Goal: Task Accomplishment & Management: Use online tool/utility

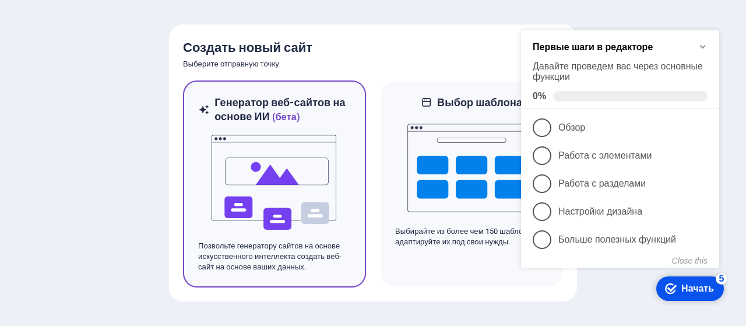
click at [314, 137] on img at bounding box center [274, 182] width 128 height 117
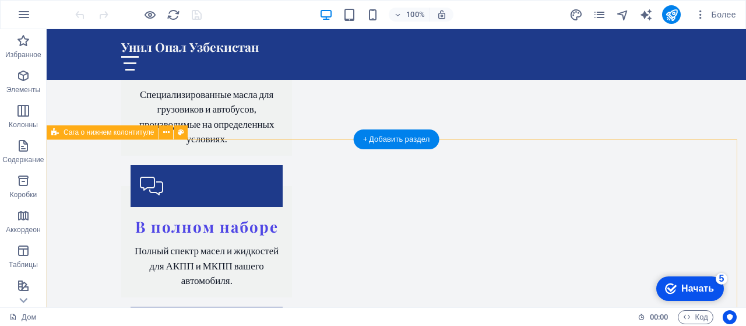
scroll to position [2331, 0]
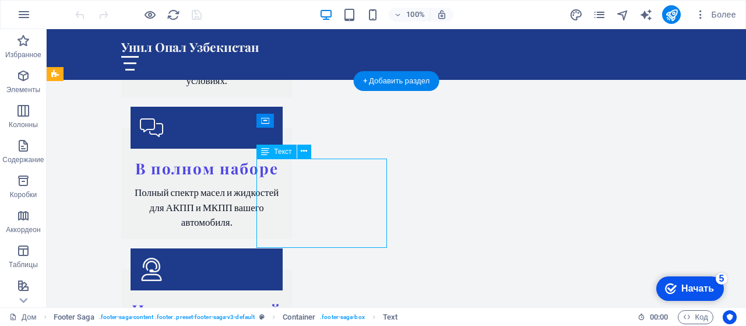
click at [304, 156] on icon at bounding box center [304, 151] width 6 height 12
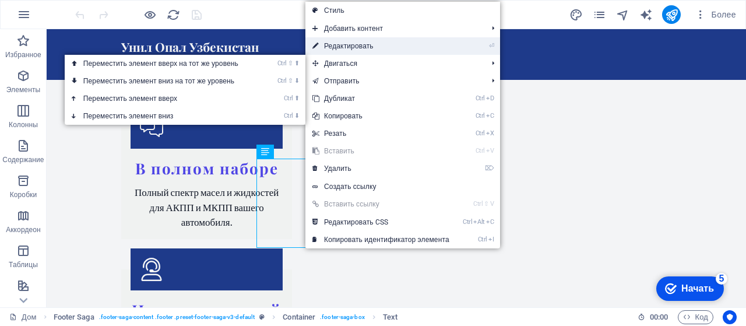
click at [358, 43] on font "Редактировать" at bounding box center [349, 46] width 50 height 8
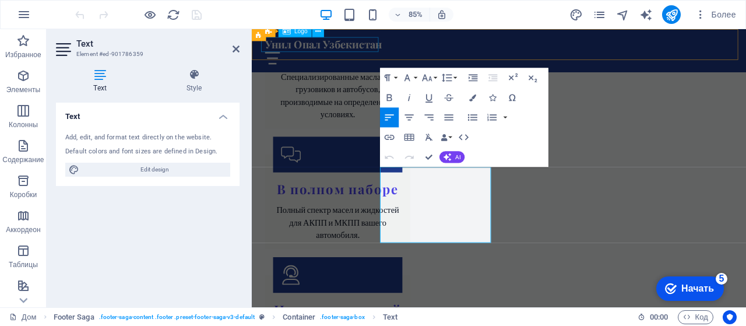
scroll to position [2347, 0]
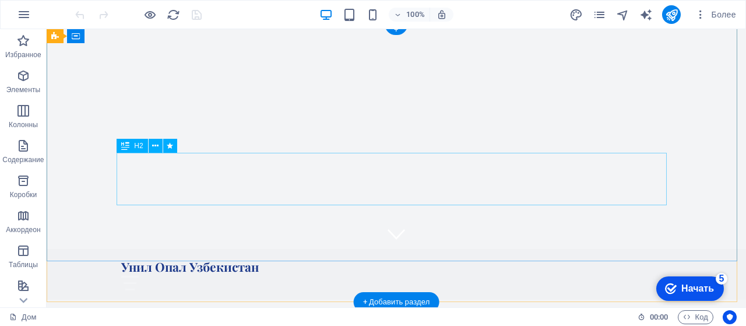
scroll to position [0, 0]
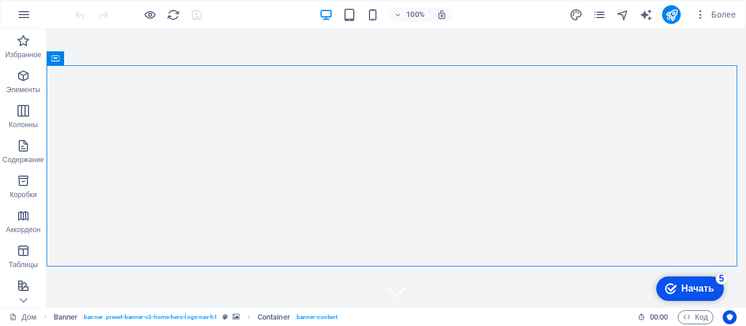
click at [684, 291] on font "Начать" at bounding box center [697, 288] width 33 height 10
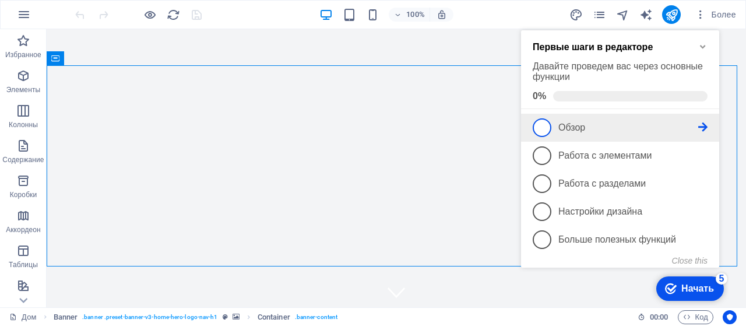
click at [705, 124] on icon at bounding box center [702, 126] width 9 height 9
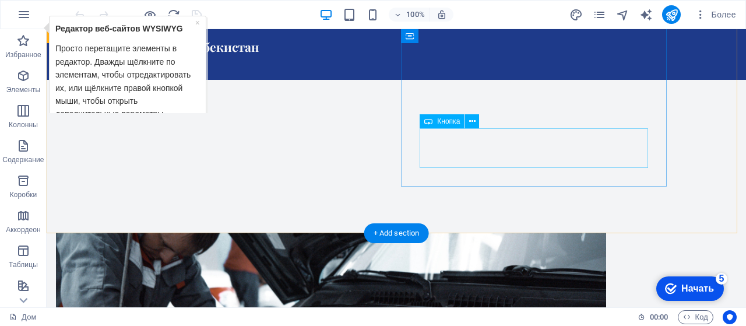
scroll to position [408, 0]
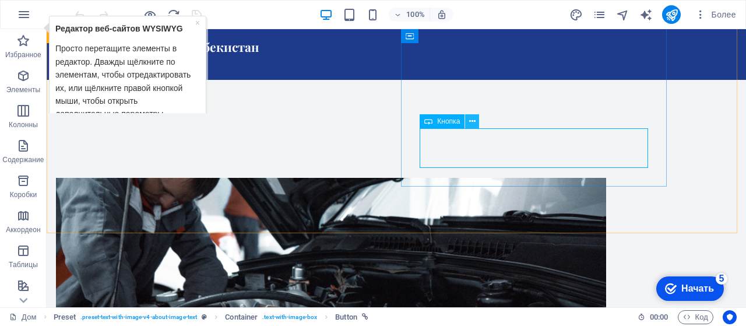
click at [474, 124] on icon at bounding box center [472, 121] width 6 height 12
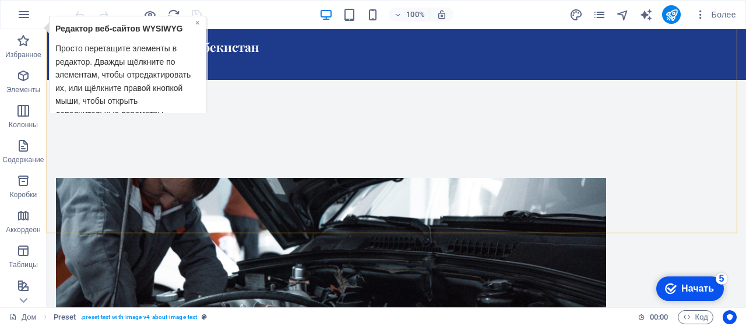
click at [199, 22] on font "×" at bounding box center [197, 21] width 5 height 9
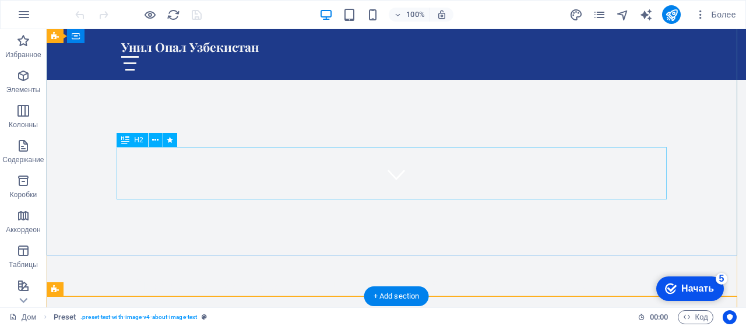
scroll to position [0, 0]
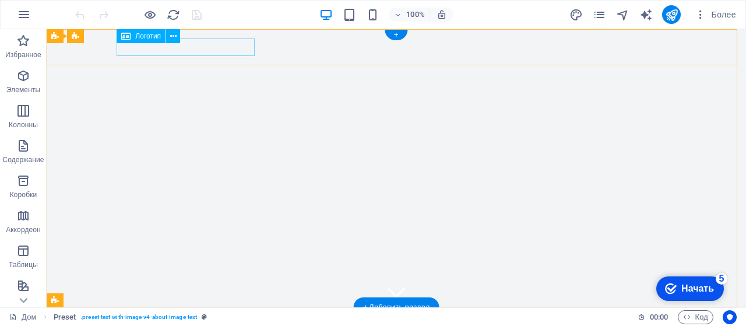
click at [157, 316] on div "Унил Опал Узбекистан" at bounding box center [396, 324] width 550 height 17
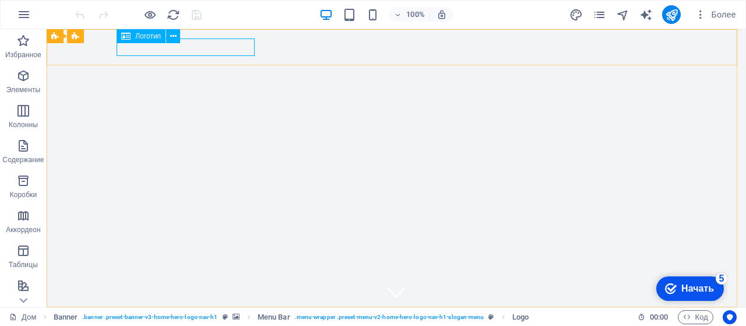
click at [147, 41] on div "Логотип" at bounding box center [141, 36] width 49 height 14
click at [132, 39] on div "Логотип" at bounding box center [141, 36] width 49 height 14
click at [171, 36] on icon at bounding box center [173, 36] width 6 height 12
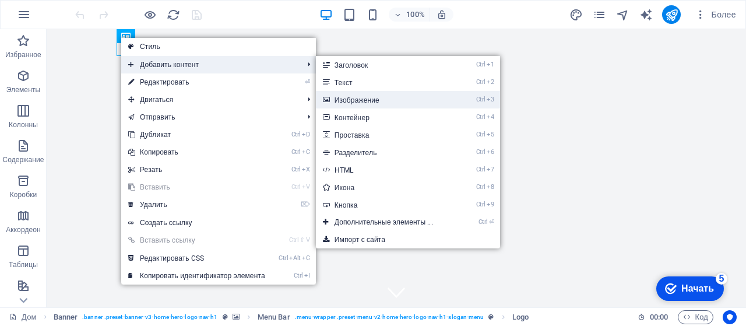
drag, startPoint x: 370, startPoint y: 99, endPoint x: 175, endPoint y: 83, distance: 195.3
click at [370, 99] on font "Изображение" at bounding box center [357, 100] width 45 height 8
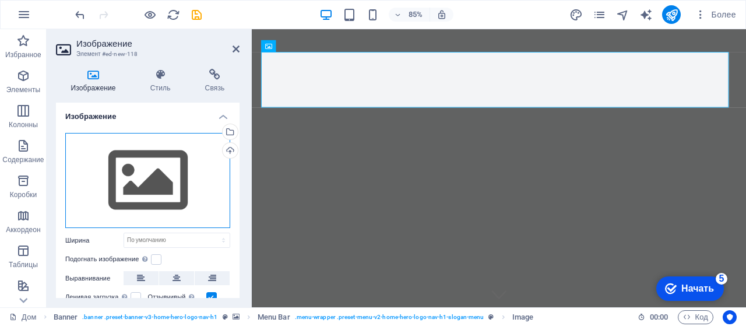
drag, startPoint x: 135, startPoint y: 173, endPoint x: 94, endPoint y: 147, distance: 48.2
click at [94, 147] on div "Перетащите файлы сюда, щелкните, чтобы выбрать файлы, или выберите файлы из раз…" at bounding box center [147, 181] width 165 height 96
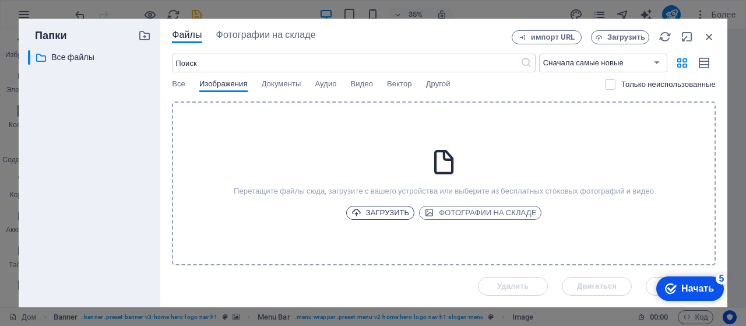
click at [391, 210] on font "Загрузить" at bounding box center [387, 212] width 43 height 9
click at [397, 213] on font "Загрузить" at bounding box center [387, 212] width 43 height 9
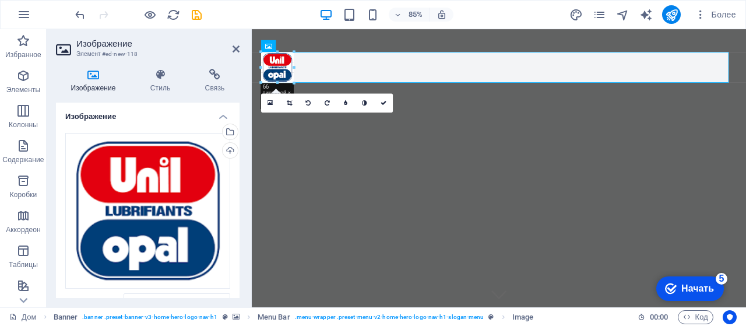
drag, startPoint x: 311, startPoint y: 97, endPoint x: 67, endPoint y: 64, distance: 246.4
type input "66"
select select "px"
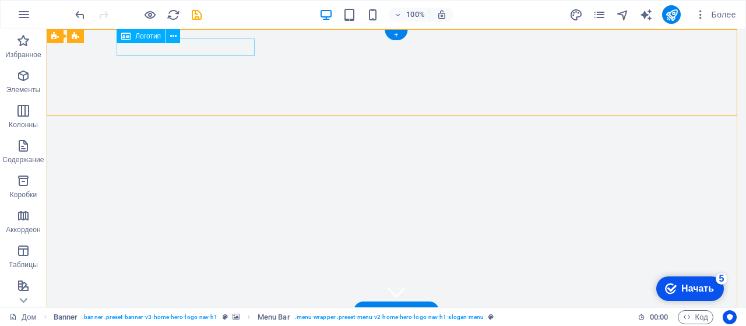
click at [220, 321] on div "Унил Опал Узбекистан" at bounding box center [396, 329] width 550 height 17
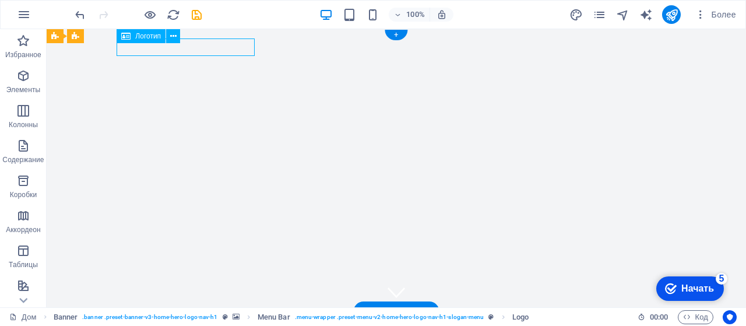
click at [203, 321] on div "Унил Опал Узбекистан" at bounding box center [396, 329] width 550 height 17
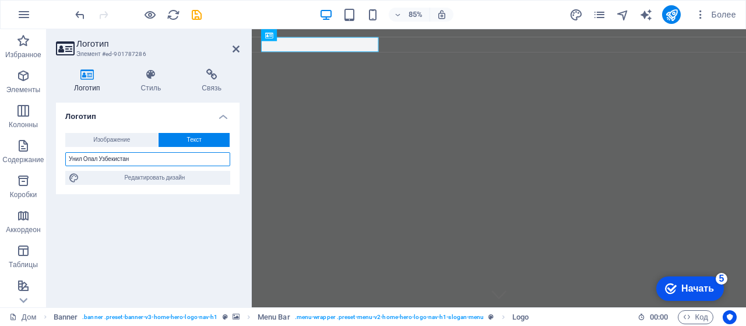
click at [97, 157] on input "Унил Опал Узбекистан" at bounding box center [147, 159] width 165 height 14
type input "Unil Opal Узбекистан"
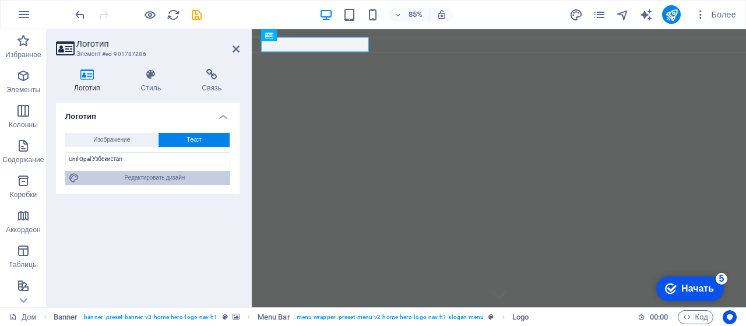
click at [170, 180] on font "Редактировать дизайн" at bounding box center [155, 177] width 61 height 6
select select "px"
select select "200"
select select "px"
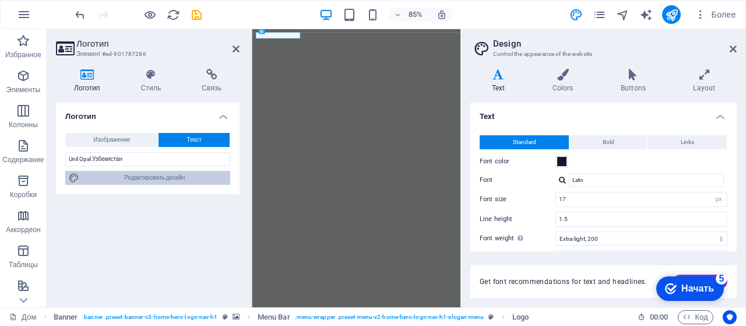
click at [172, 175] on font "Редактировать дизайн" at bounding box center [155, 177] width 61 height 6
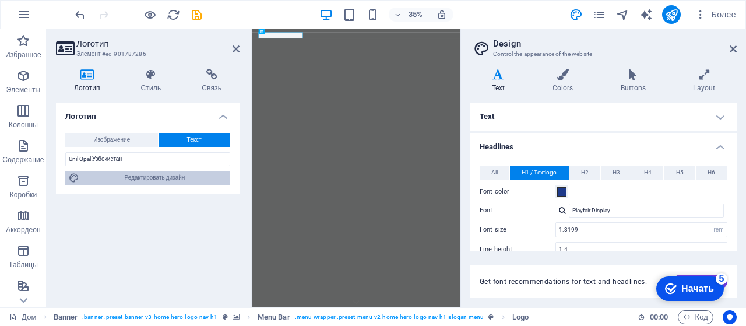
click at [172, 175] on font "Редактировать дизайн" at bounding box center [155, 177] width 61 height 6
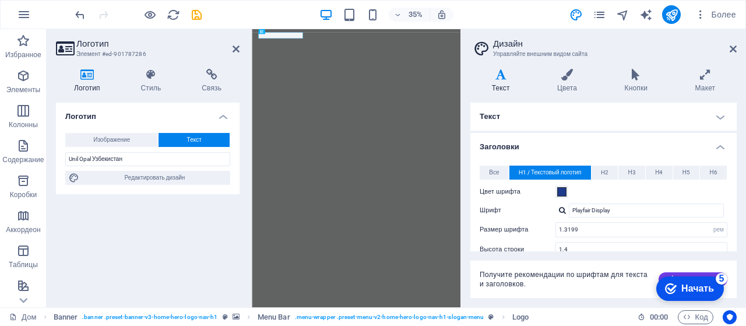
click at [210, 219] on div "Логотип Изображение Текст Перетащите файлы сюда, щелкните, чтобы выбрать файлы,…" at bounding box center [148, 200] width 184 height 195
click at [564, 77] on icon at bounding box center [567, 75] width 63 height 12
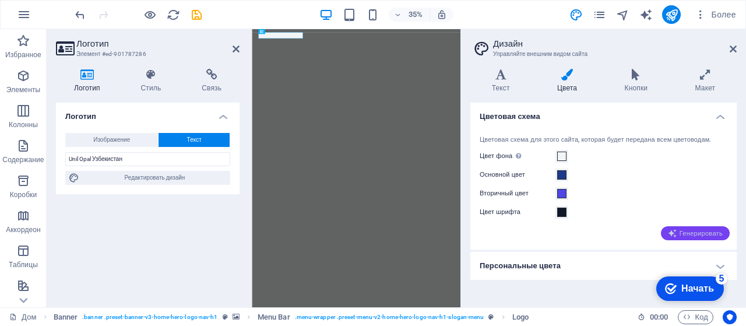
click at [677, 233] on span "Генерировать" at bounding box center [695, 232] width 55 height 9
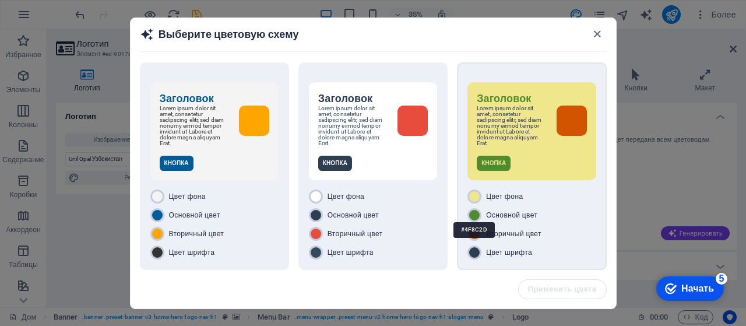
click at [474, 213] on div at bounding box center [474, 215] width 14 height 14
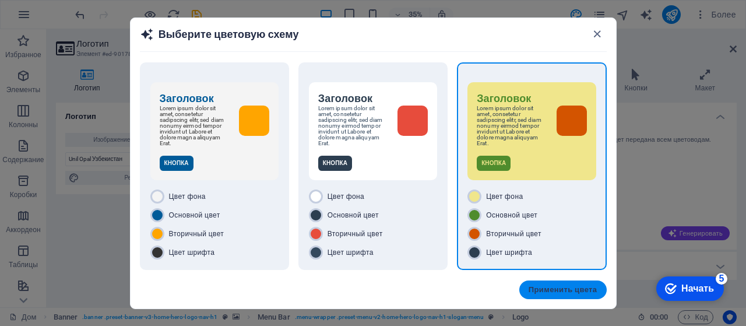
click at [555, 294] on font "Применить цвета" at bounding box center [563, 289] width 69 height 9
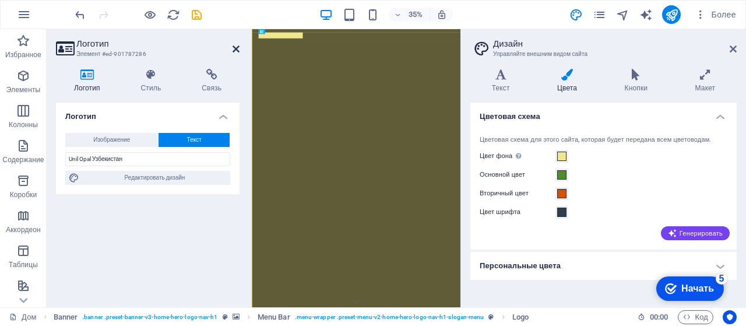
click at [234, 47] on icon at bounding box center [236, 48] width 7 height 9
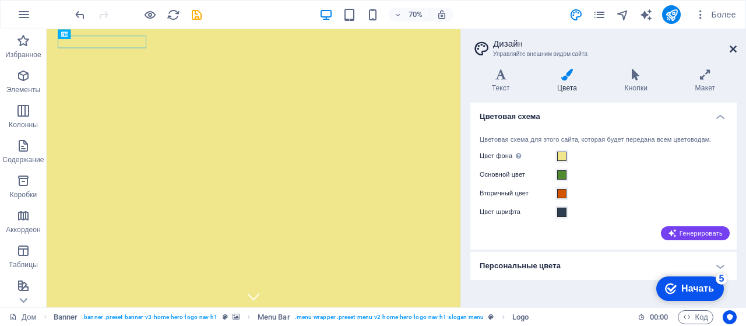
click at [733, 52] on icon at bounding box center [733, 48] width 7 height 9
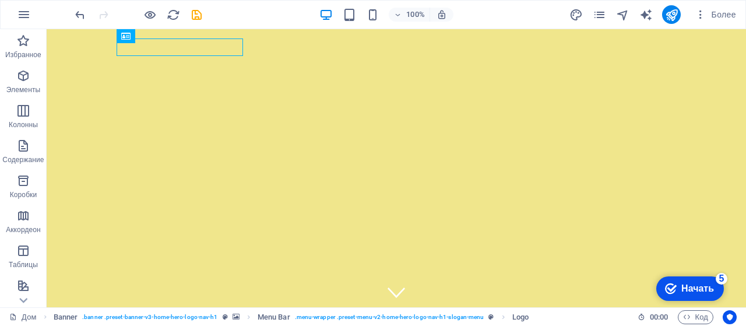
click at [695, 291] on font "Начать" at bounding box center [697, 288] width 33 height 10
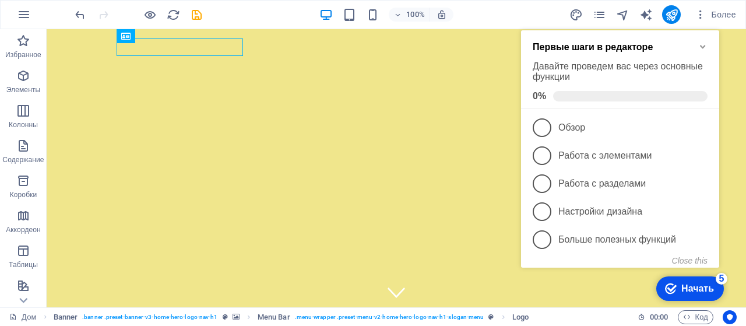
click div "checkmark Начать 5 Первые шаги в редакторе Давайте проведем вас через основные …"
click at [55, 40] on icon at bounding box center [55, 36] width 8 height 14
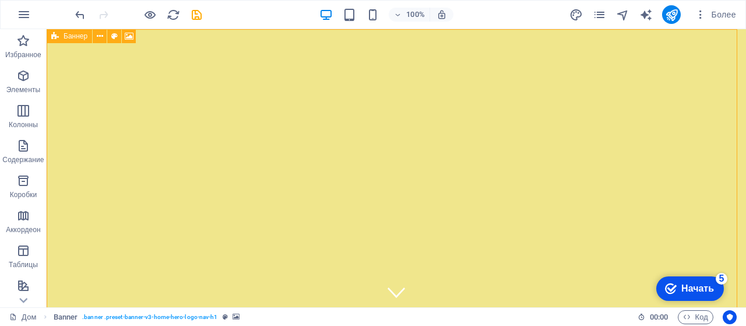
click at [55, 40] on icon at bounding box center [55, 36] width 8 height 14
select select "vh"
select select "header"
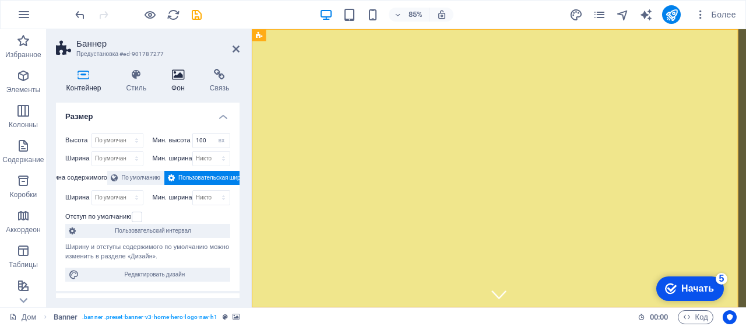
click at [178, 80] on h4 "Фон" at bounding box center [180, 81] width 38 height 24
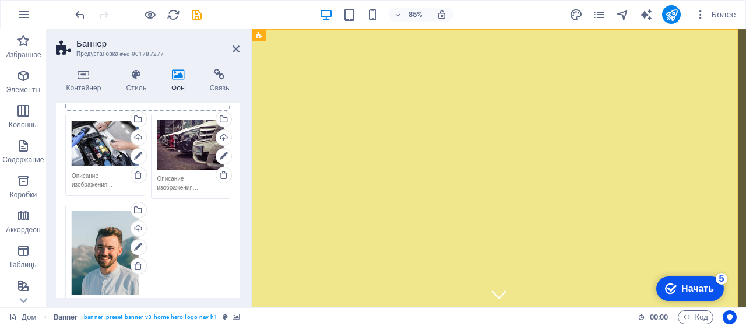
scroll to position [233, 0]
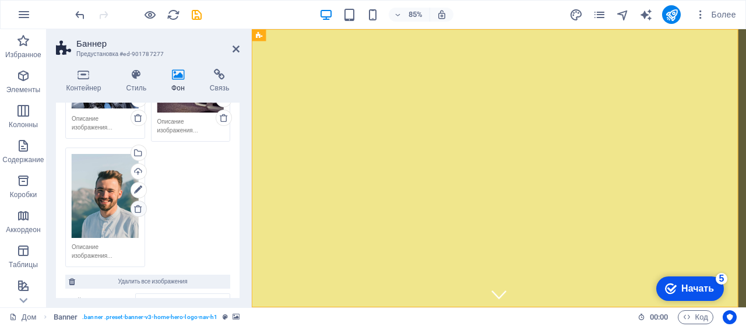
click at [138, 206] on icon at bounding box center [137, 208] width 9 height 9
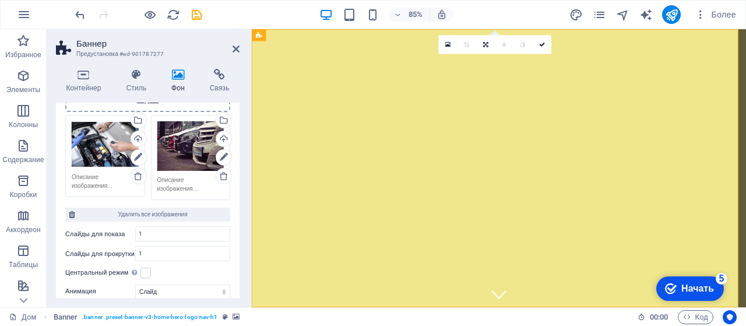
scroll to position [117, 0]
